Goal: Information Seeking & Learning: Learn about a topic

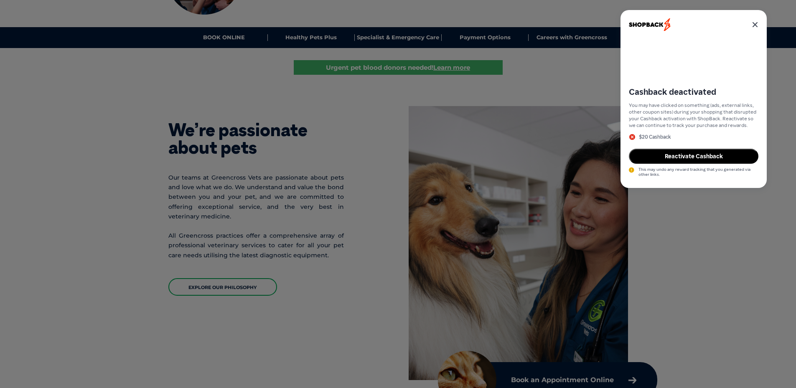
scroll to position [125, 0]
